Goal: Find specific page/section: Find specific page/section

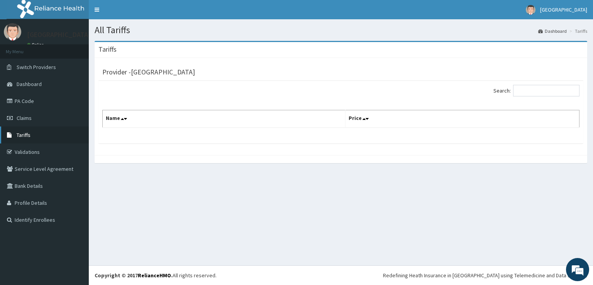
click at [47, 138] on link "Tariffs" at bounding box center [44, 135] width 89 height 17
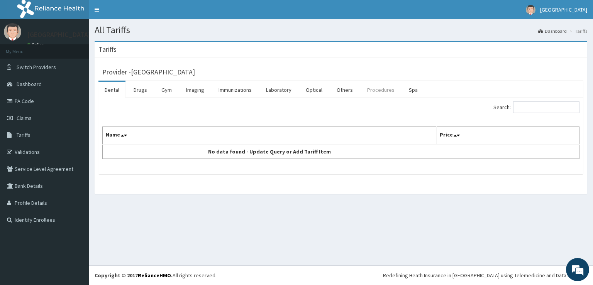
click at [376, 94] on link "Procedures" at bounding box center [381, 90] width 40 height 16
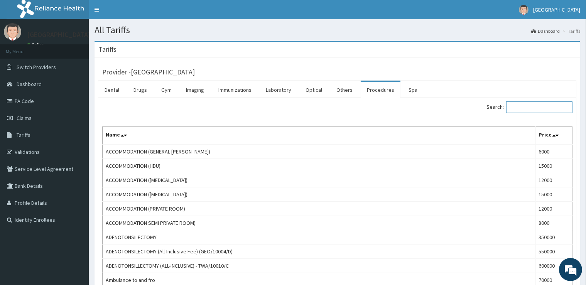
click at [513, 107] on input "Search:" at bounding box center [539, 107] width 66 height 12
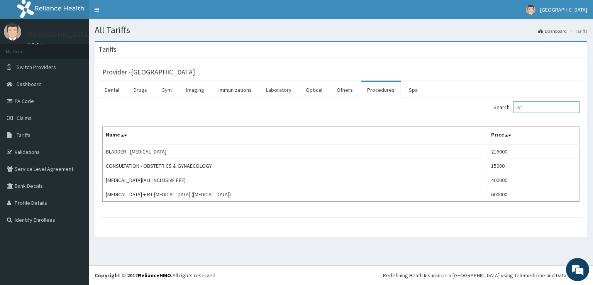
type input "S"
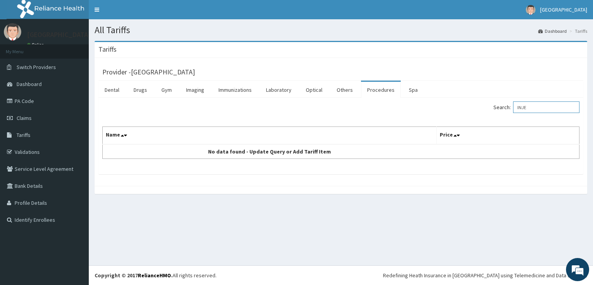
type input "INJE"
